Goal: Information Seeking & Learning: Learn about a topic

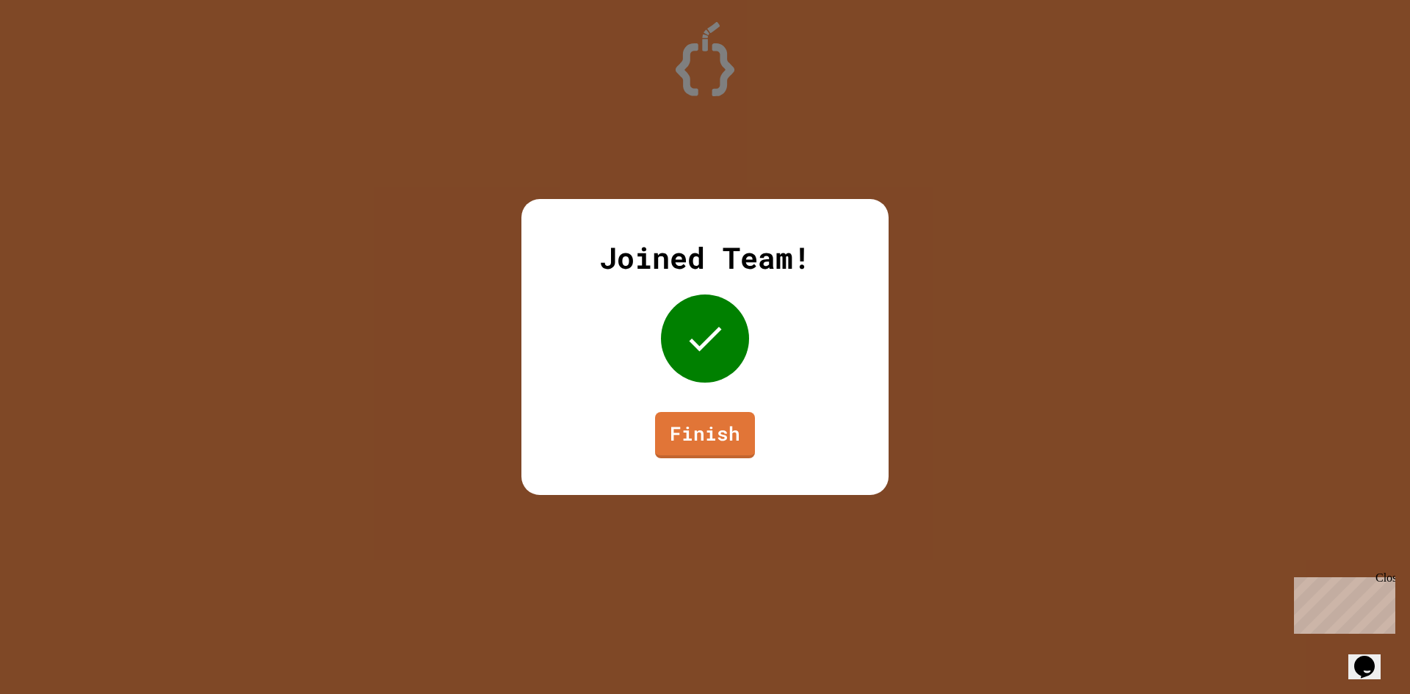
click at [695, 429] on link "Finish" at bounding box center [705, 435] width 100 height 46
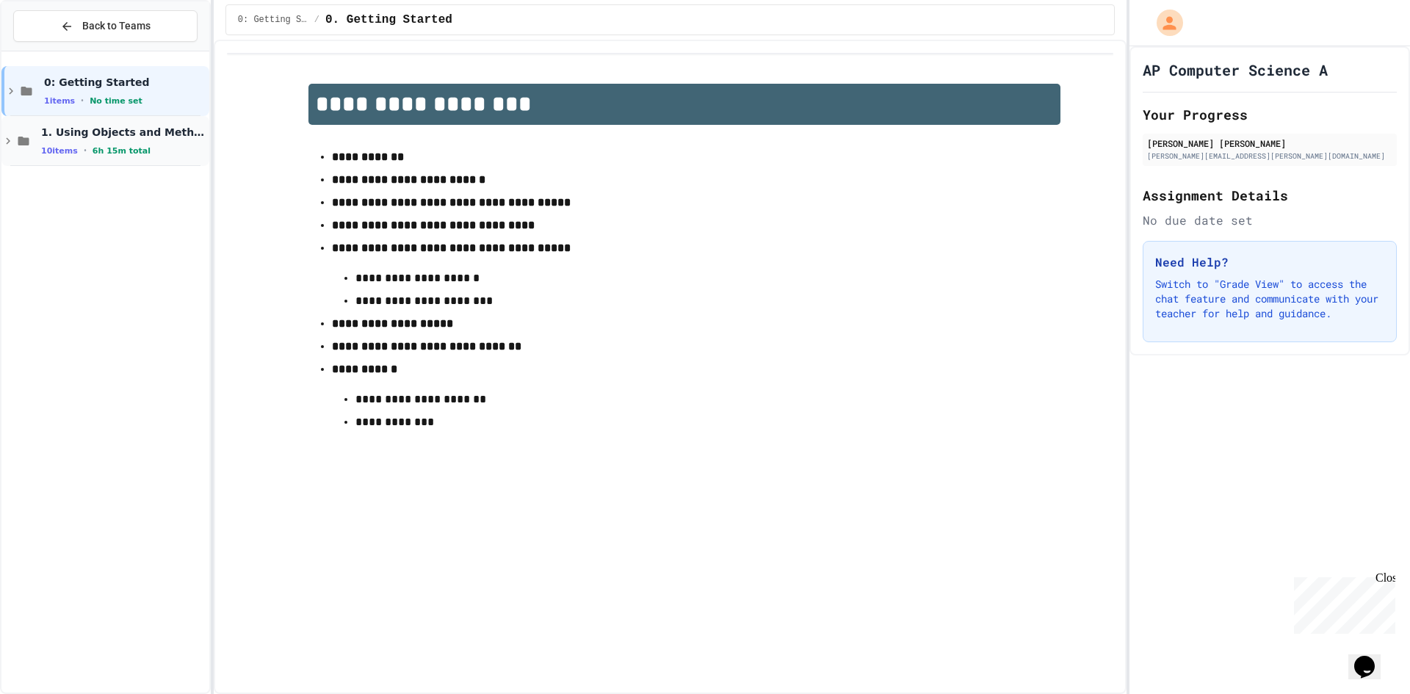
click at [118, 151] on span "6h 15m total" at bounding box center [122, 151] width 58 height 10
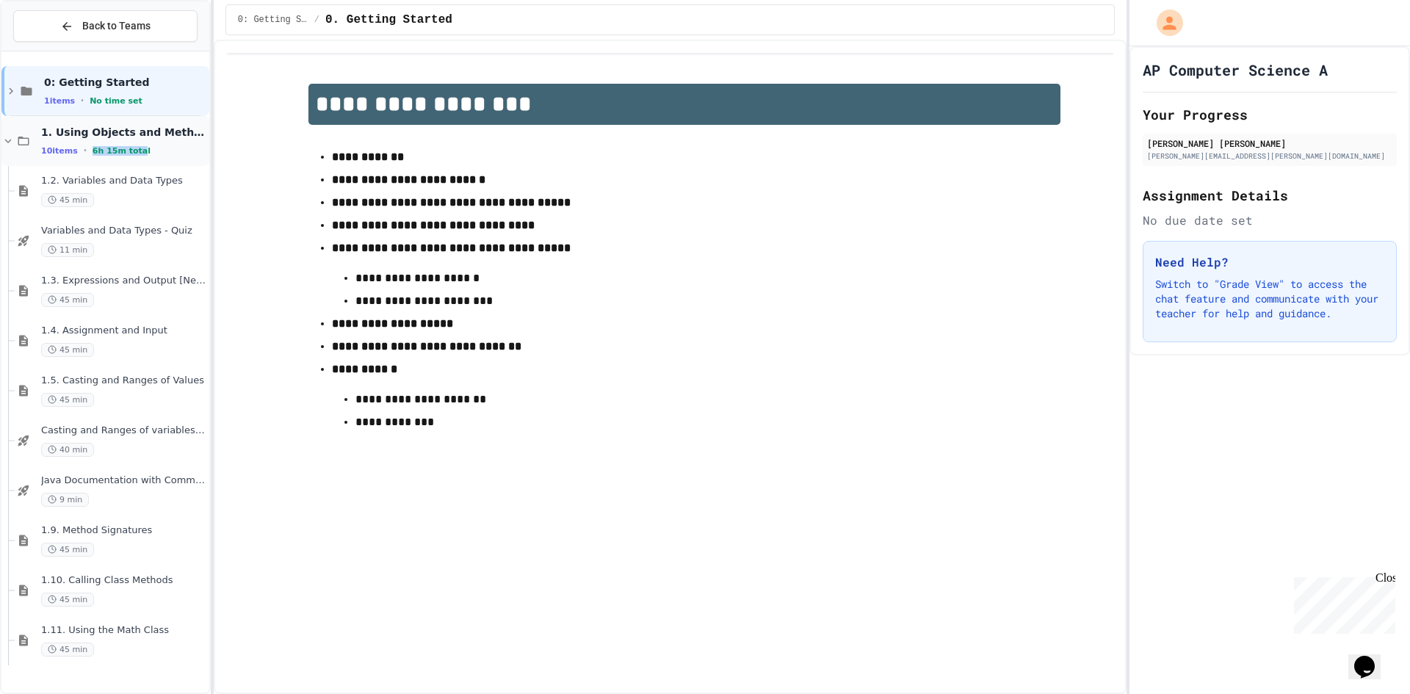
drag, startPoint x: 129, startPoint y: 152, endPoint x: 87, endPoint y: 155, distance: 42.0
click at [93, 155] on span "6h 15m total" at bounding box center [122, 151] width 58 height 10
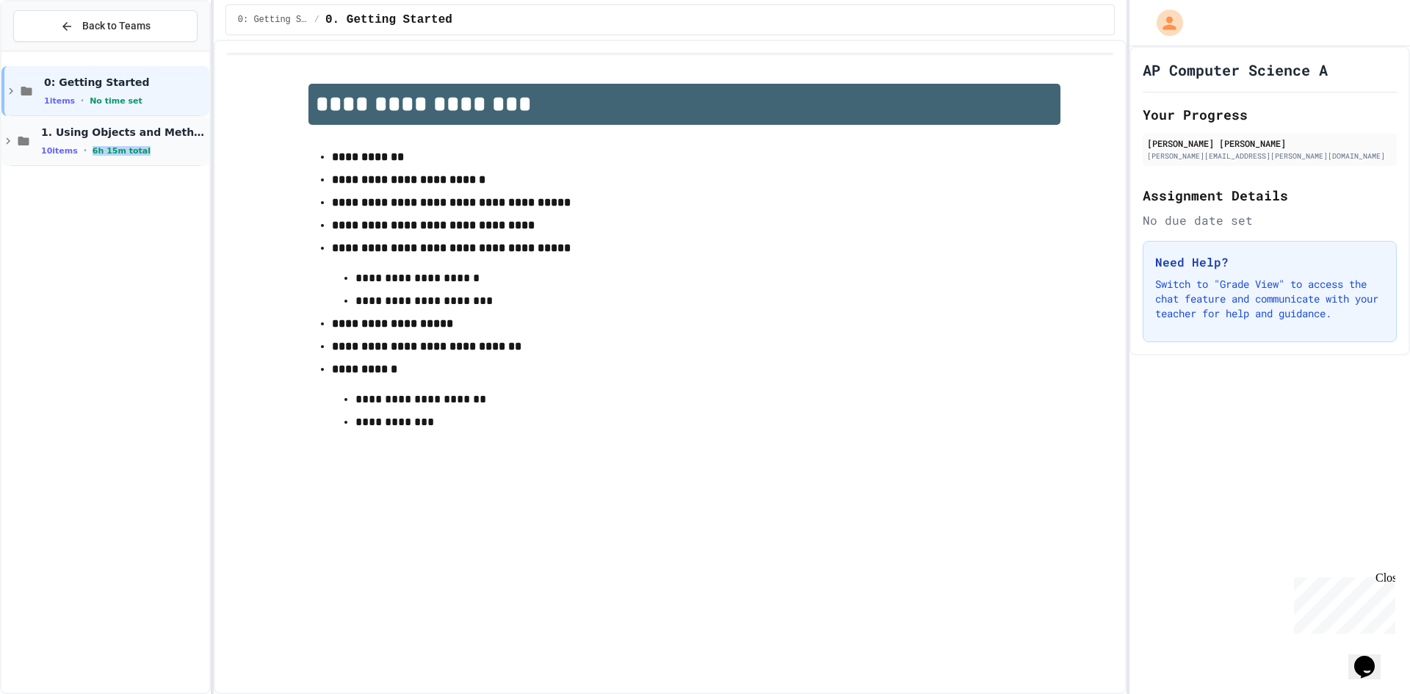
drag, startPoint x: 133, startPoint y: 152, endPoint x: 87, endPoint y: 160, distance: 47.0
click at [87, 160] on div "1. Using Objects and Methods 10 items • 6h 15m total" at bounding box center [105, 141] width 208 height 50
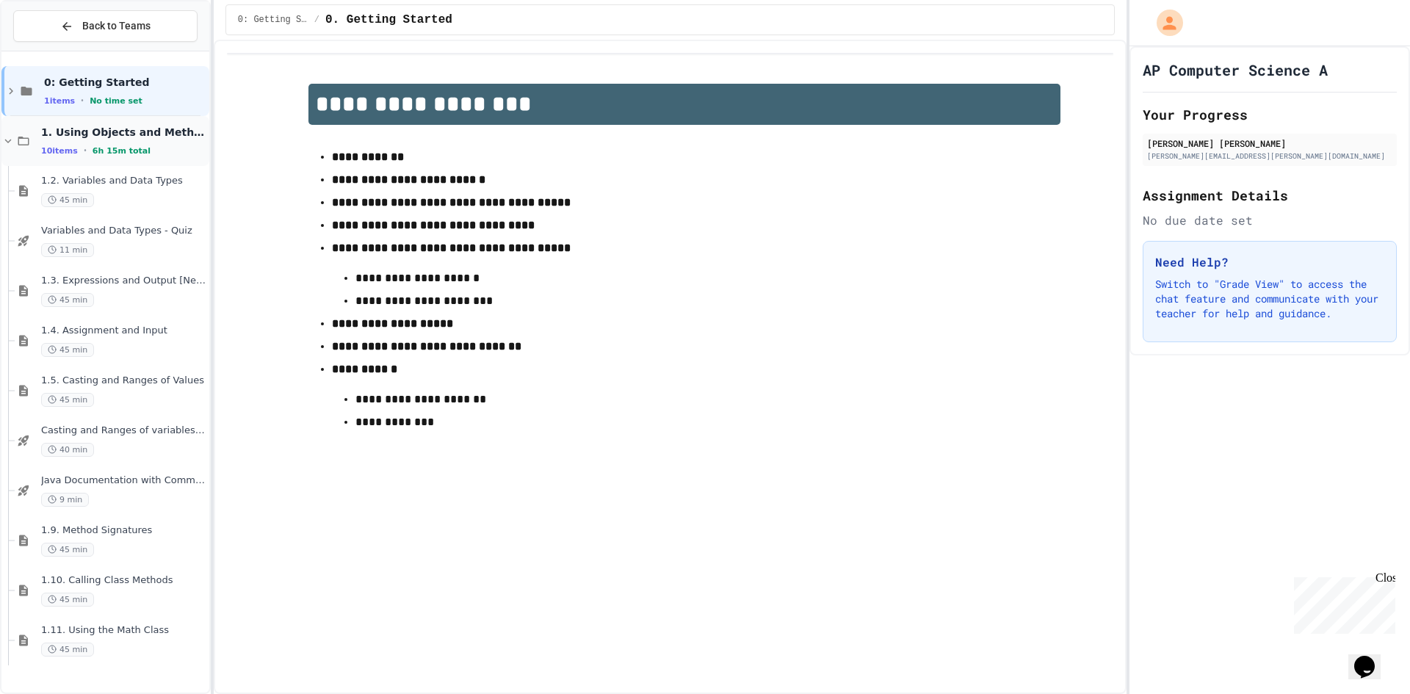
click at [117, 129] on span "1. Using Objects and Methods" at bounding box center [123, 132] width 165 height 13
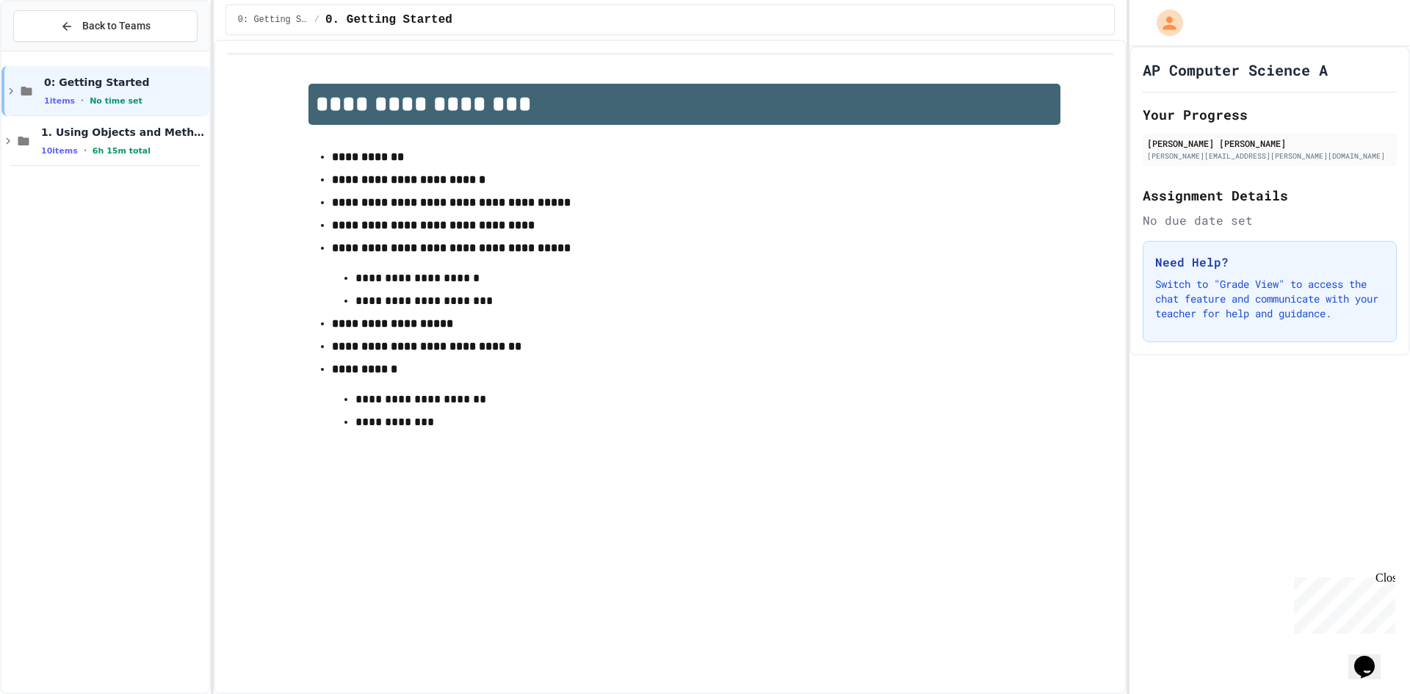
click at [115, 130] on span "1. Using Objects and Methods" at bounding box center [123, 132] width 165 height 13
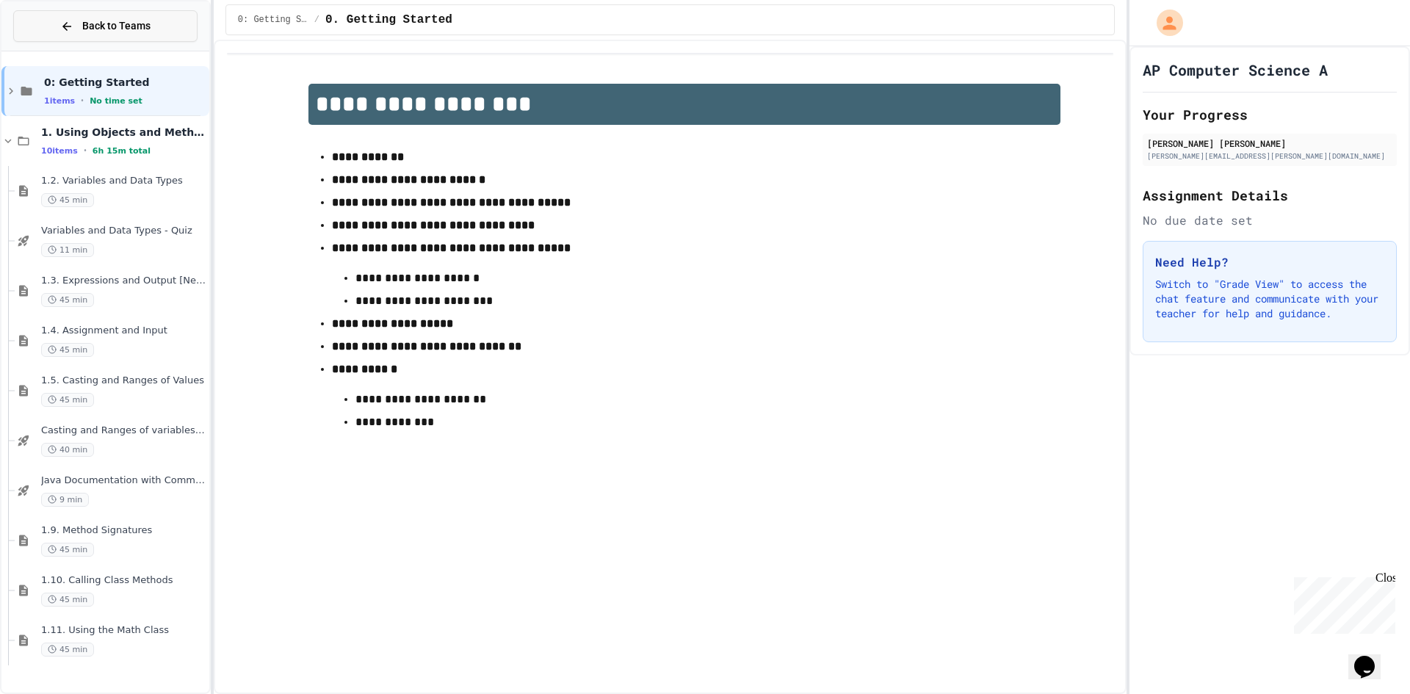
click at [137, 18] on button "Back to Teams" at bounding box center [105, 26] width 184 height 32
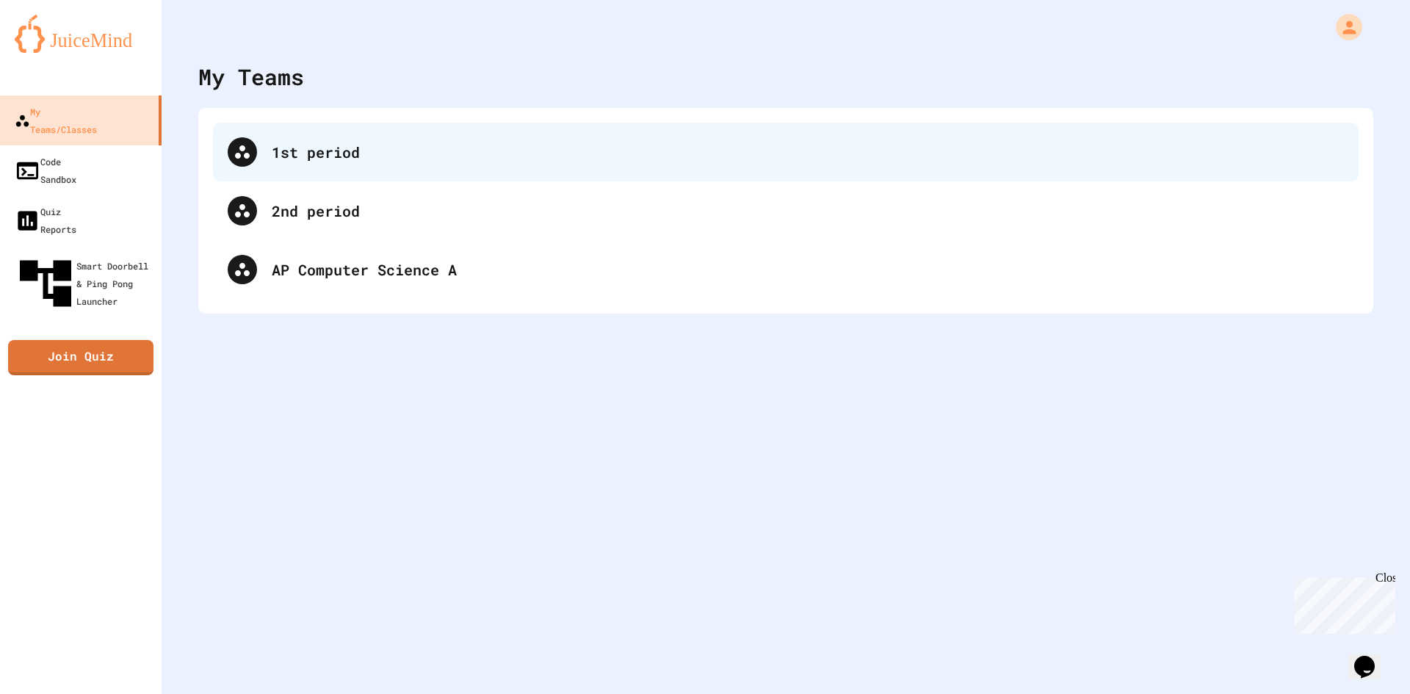
click at [386, 137] on div "1st period" at bounding box center [786, 152] width 1146 height 59
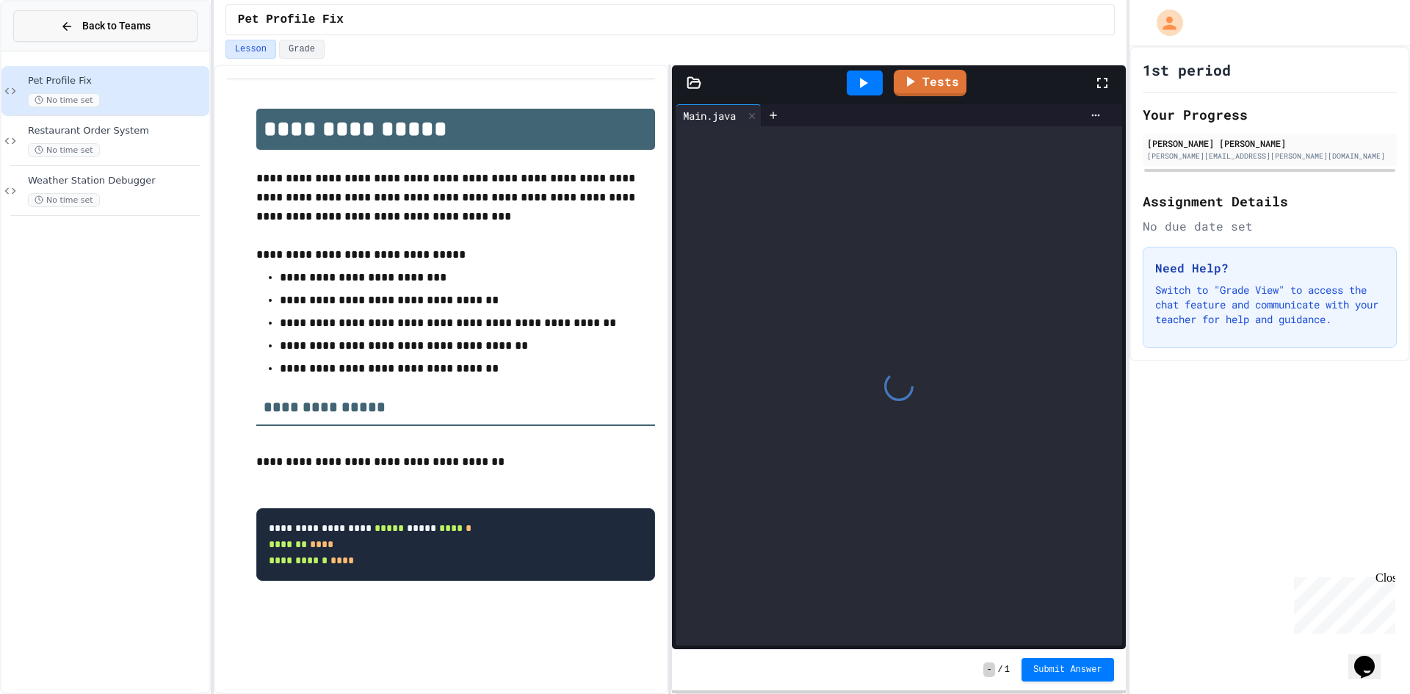
click at [93, 25] on span "Back to Teams" at bounding box center [116, 25] width 68 height 15
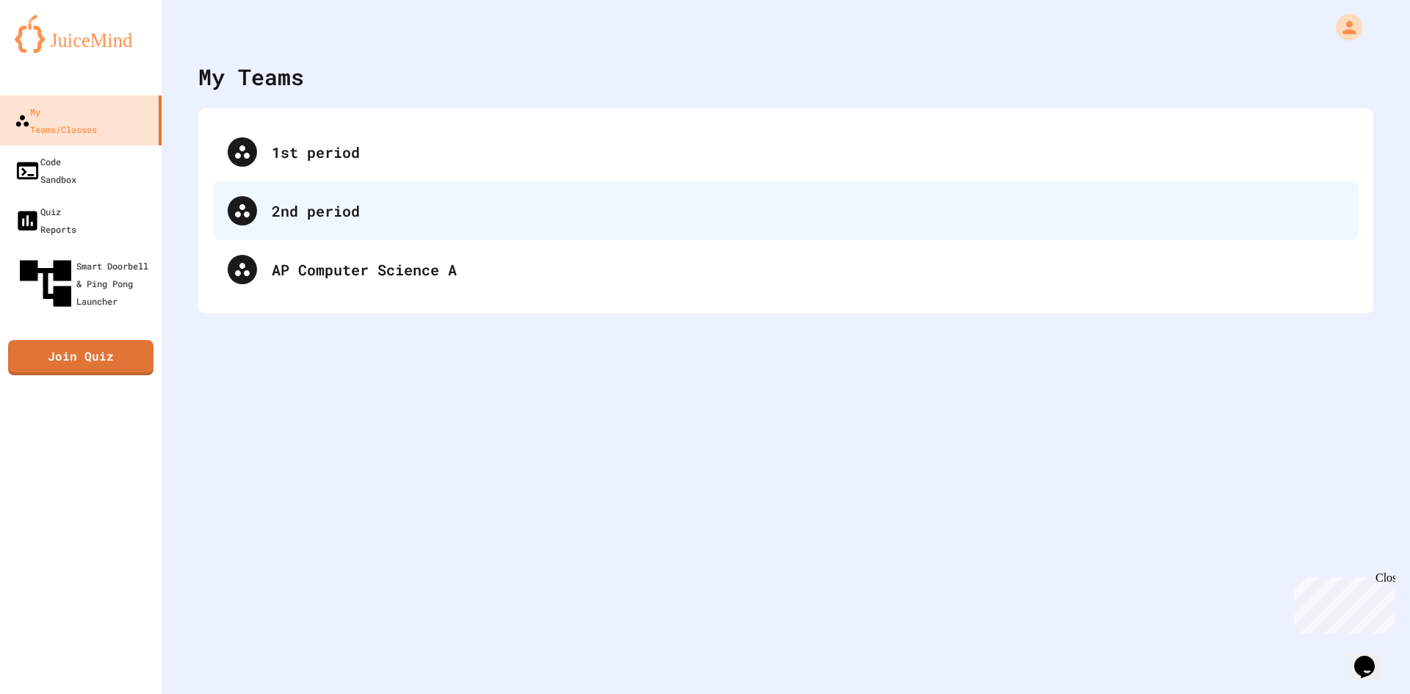
click at [380, 206] on div "2nd period" at bounding box center [808, 211] width 1072 height 22
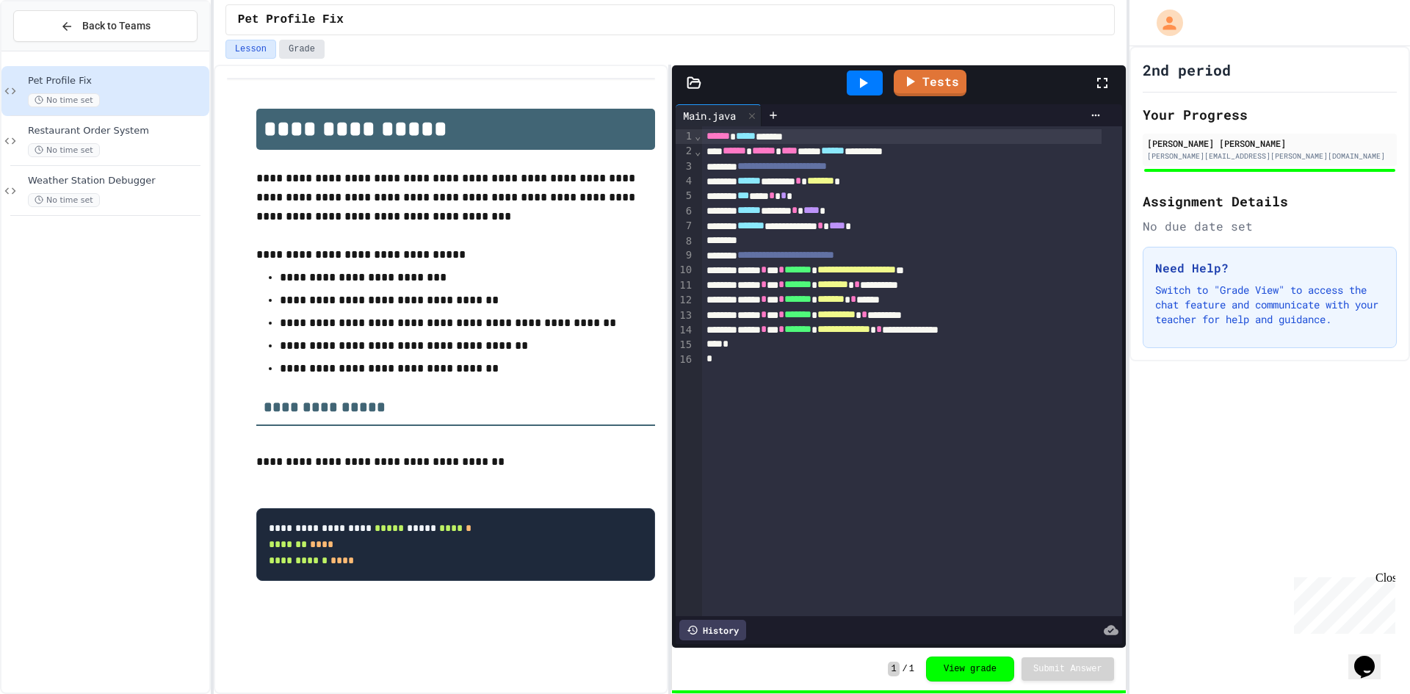
click at [315, 51] on button "Grade" at bounding box center [302, 49] width 46 height 19
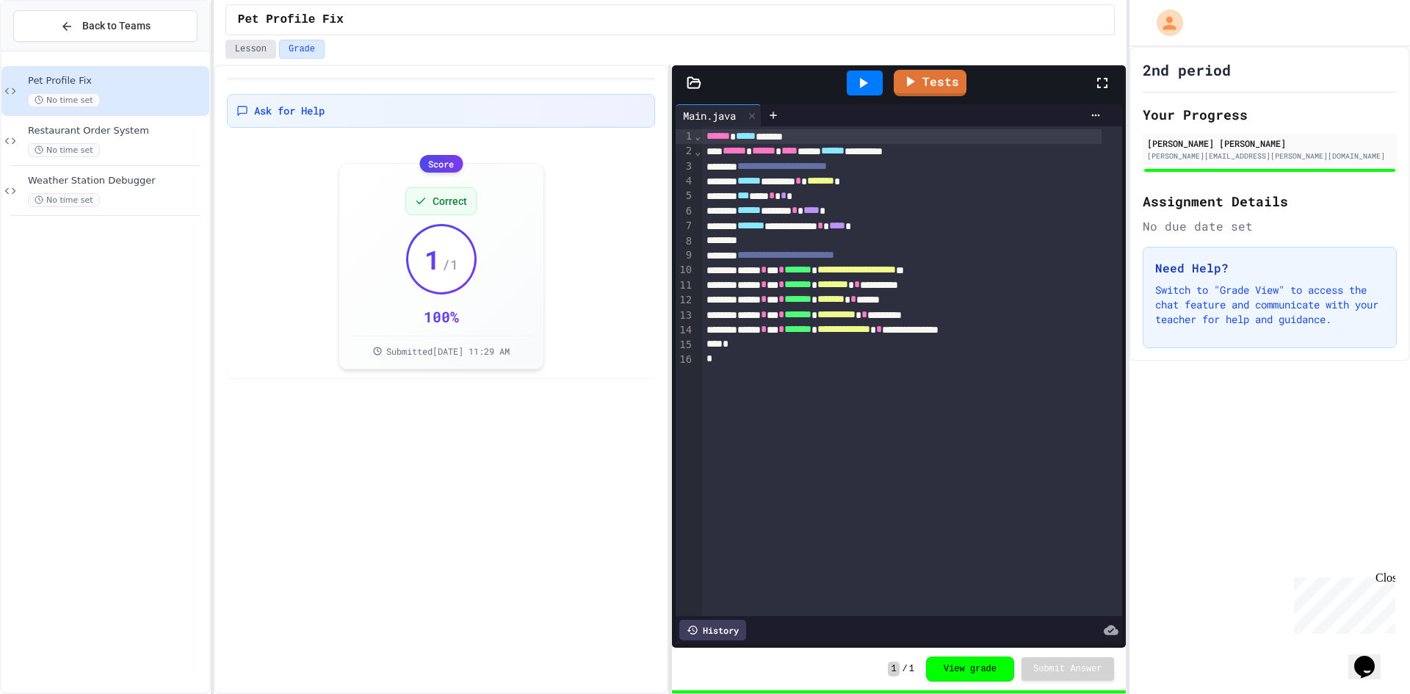
click at [264, 43] on button "Lesson" at bounding box center [250, 49] width 51 height 19
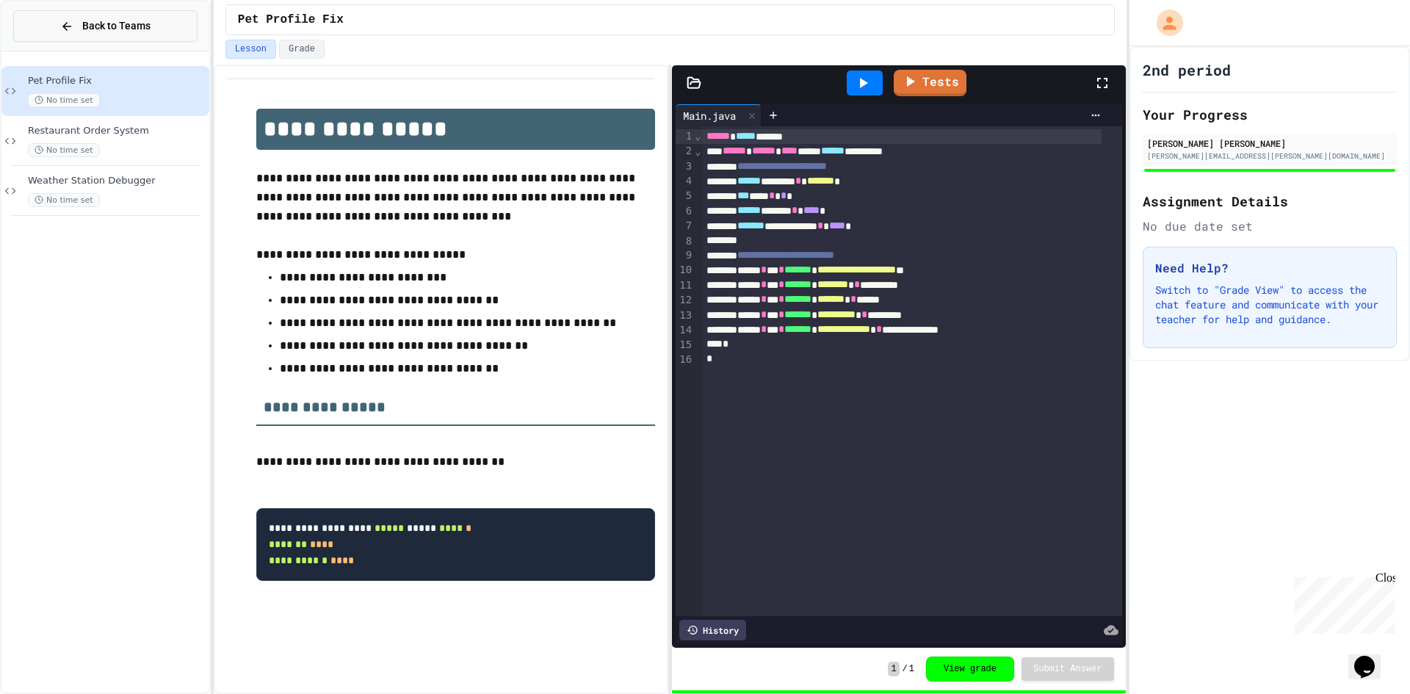
click at [29, 14] on button "Back to Teams" at bounding box center [105, 26] width 184 height 32
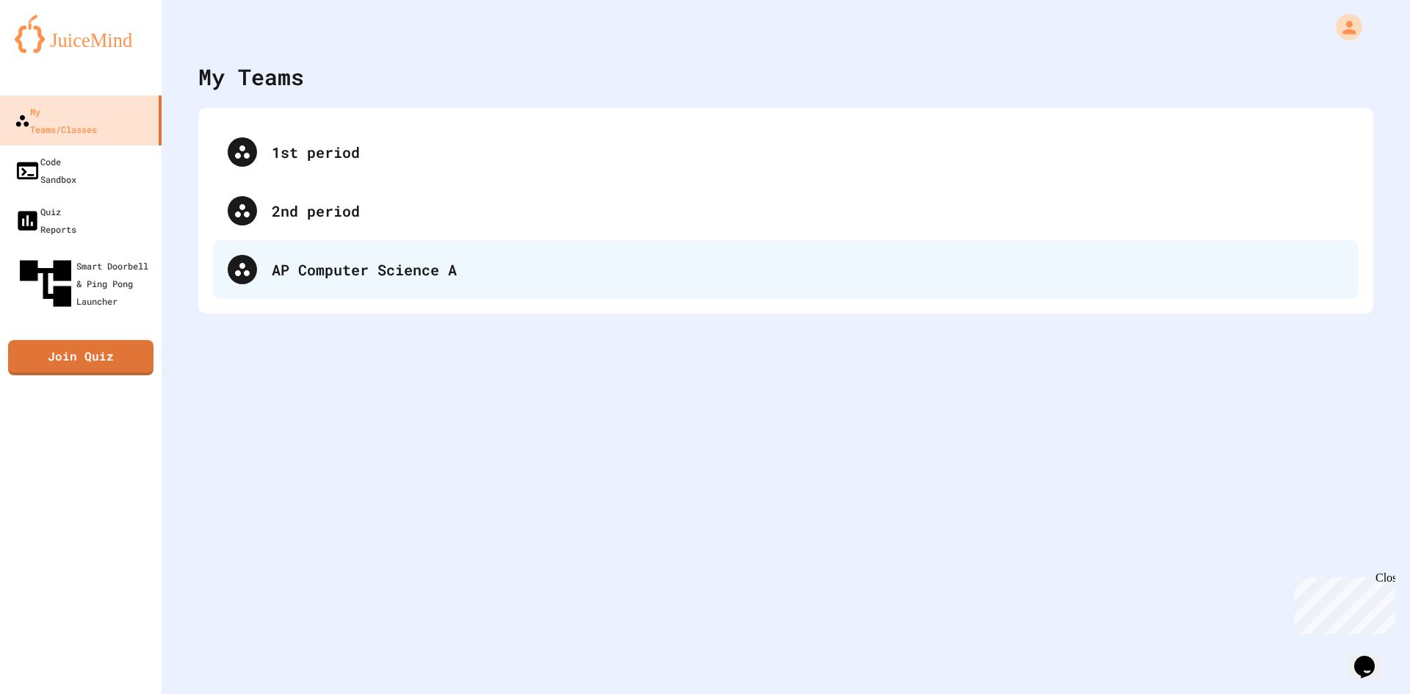
click at [545, 264] on div "AP Computer Science A" at bounding box center [808, 269] width 1072 height 22
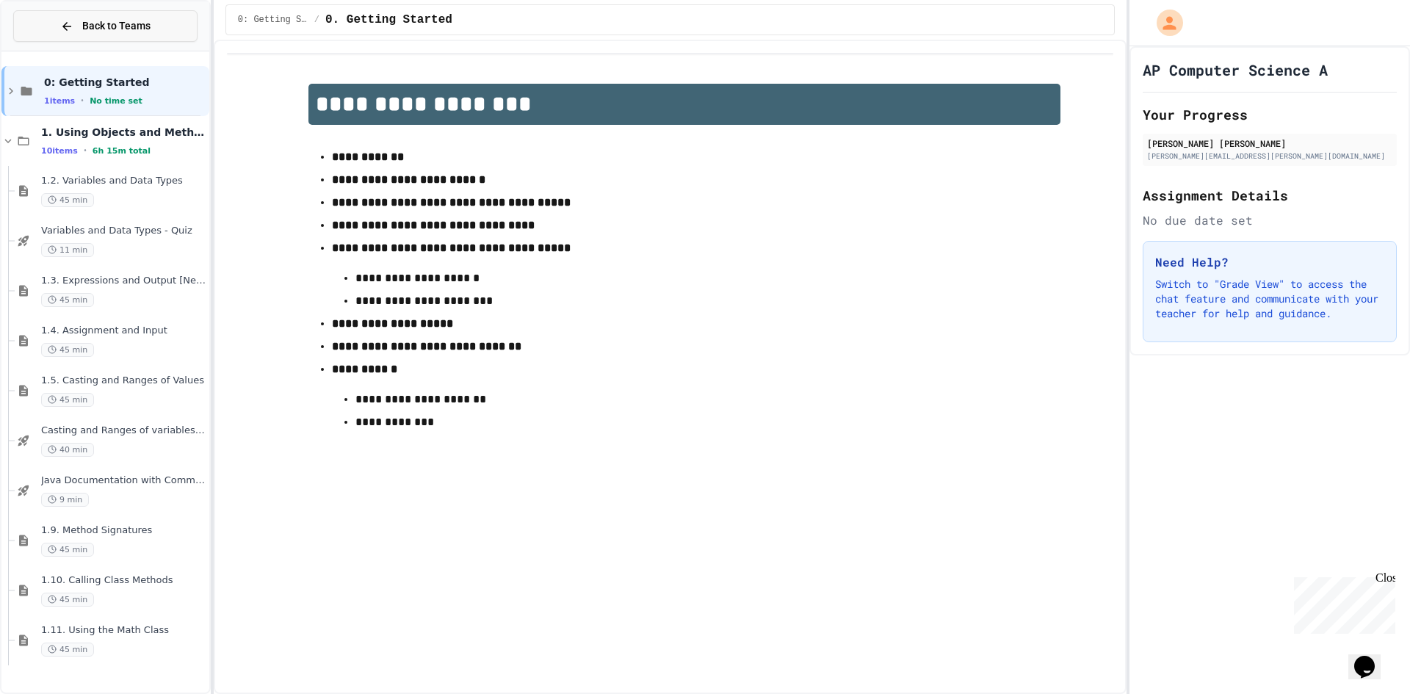
click at [112, 26] on span "Back to Teams" at bounding box center [116, 25] width 68 height 15
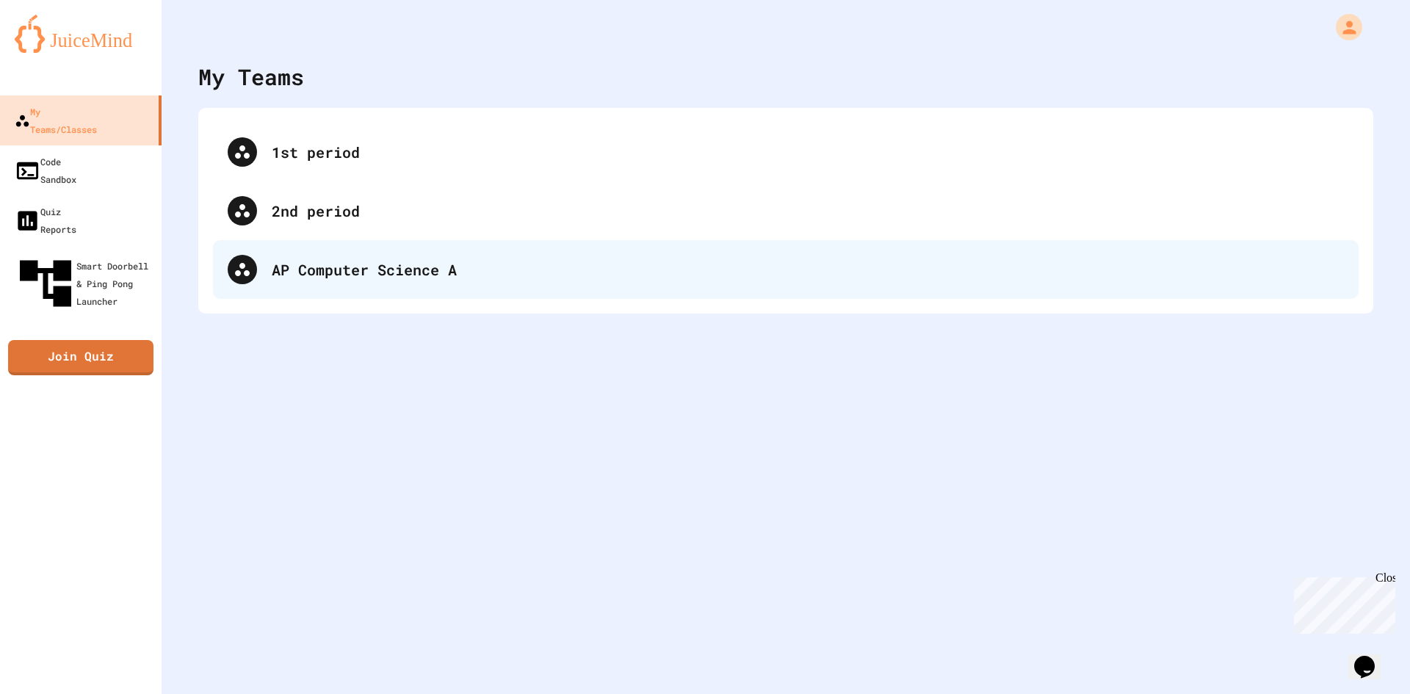
click at [452, 292] on div "AP Computer Science A" at bounding box center [786, 269] width 1146 height 59
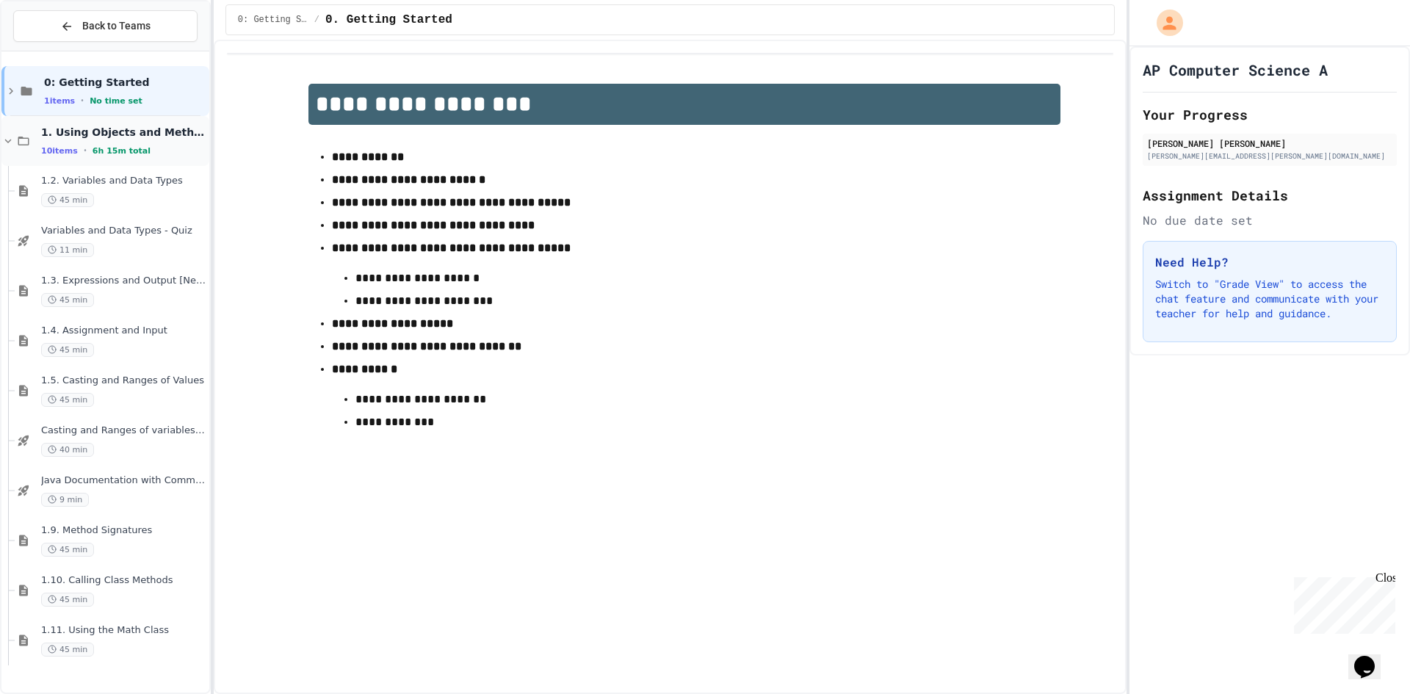
click at [123, 124] on div "1. Using Objects and Methods 10 items • 6h 15m total" at bounding box center [105, 141] width 208 height 50
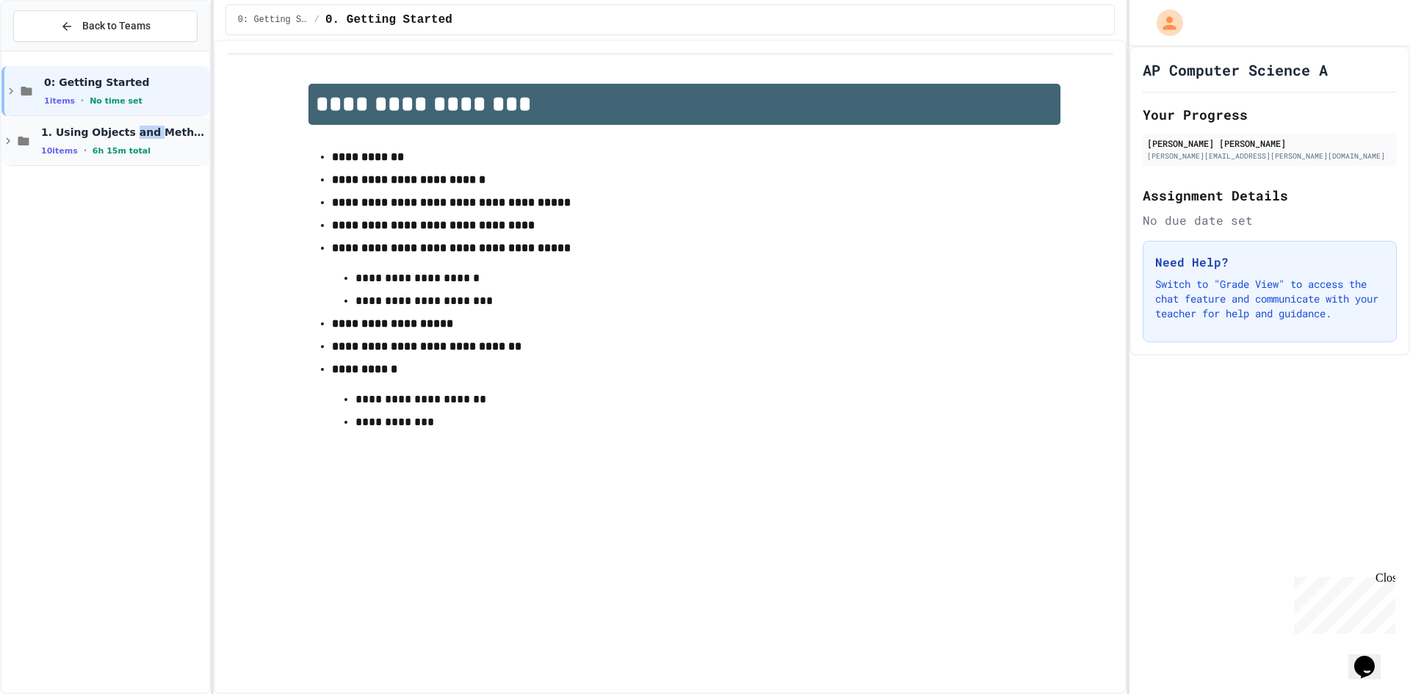
click at [123, 126] on span "1. Using Objects and Methods" at bounding box center [123, 132] width 165 height 13
